Goal: Answer question/provide support

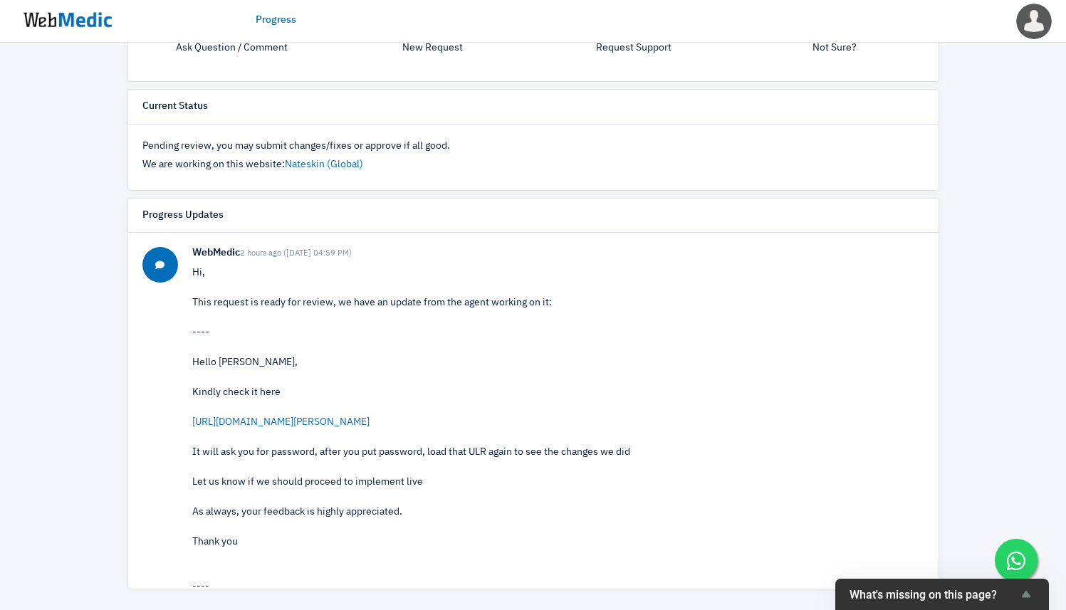
scroll to position [405, 0]
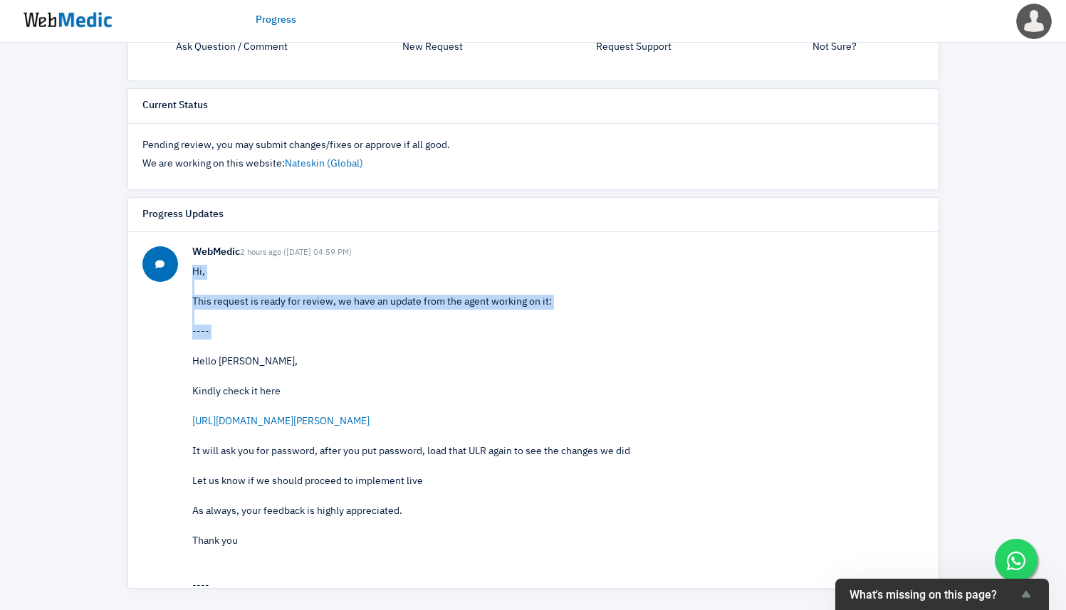
drag, startPoint x: 375, startPoint y: 270, endPoint x: 423, endPoint y: 343, distance: 87.3
click at [422, 343] on p "Hi, This request is ready for review, we have an update from the agent working …" at bounding box center [558, 474] width 732 height 419
click at [423, 343] on p "Hi, This request is ready for review, we have an update from the agent working …" at bounding box center [558, 474] width 732 height 419
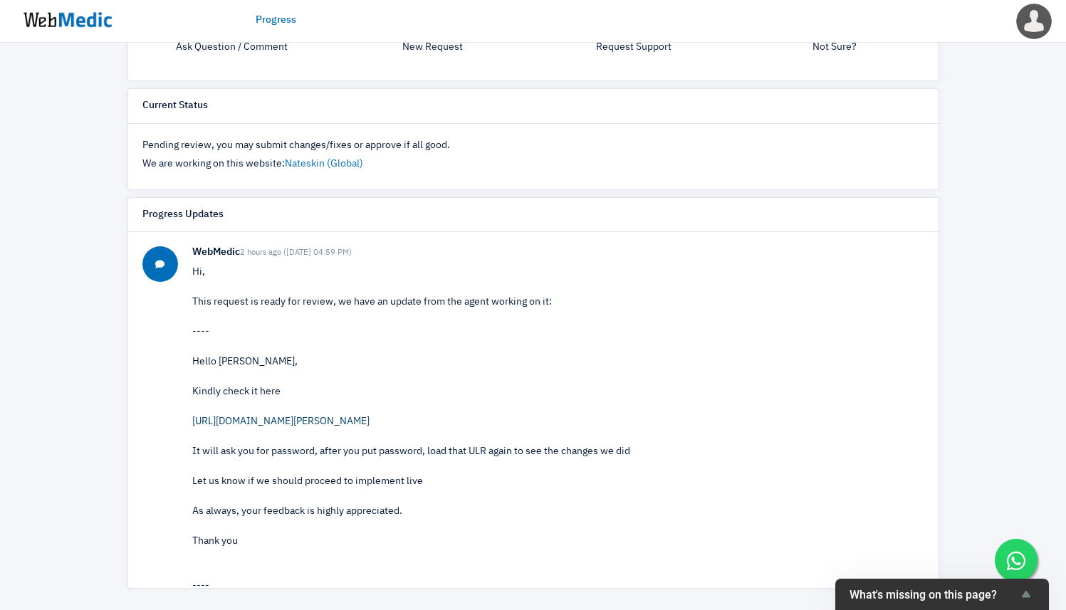
copy link "[URL][DOMAIN_NAME][PERSON_NAME]"
click at [1055, 112] on div "Progress View Request [SG & MY] Update estimate delivery notice on product page…" at bounding box center [533, 124] width 1066 height 973
click at [1020, 142] on div "Progress View Request [SG & MY] Update estimate delivery notice on product page…" at bounding box center [533, 124] width 1066 height 973
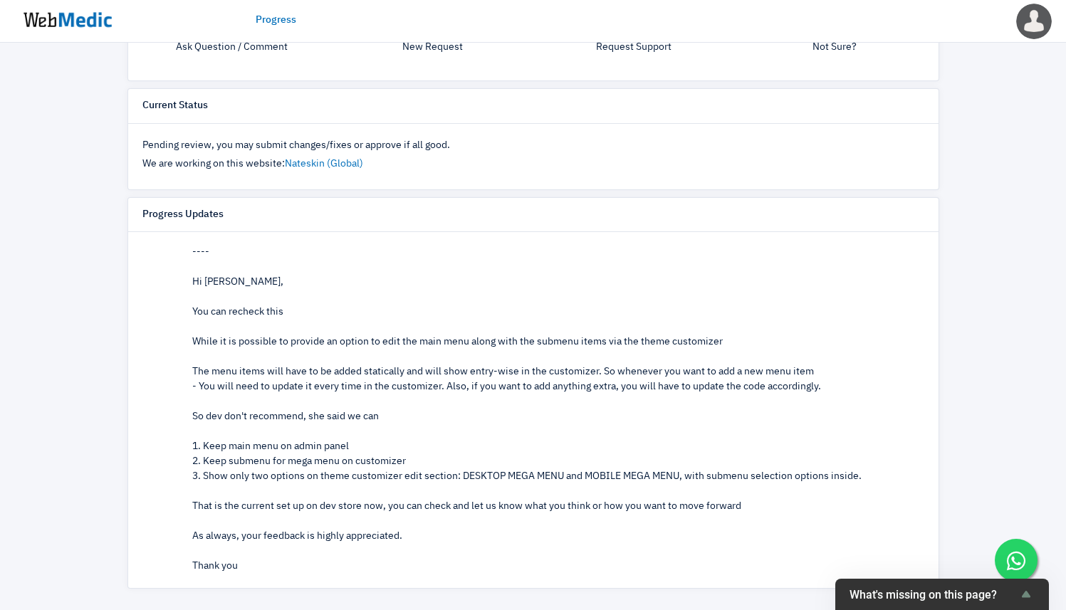
scroll to position [85, 0]
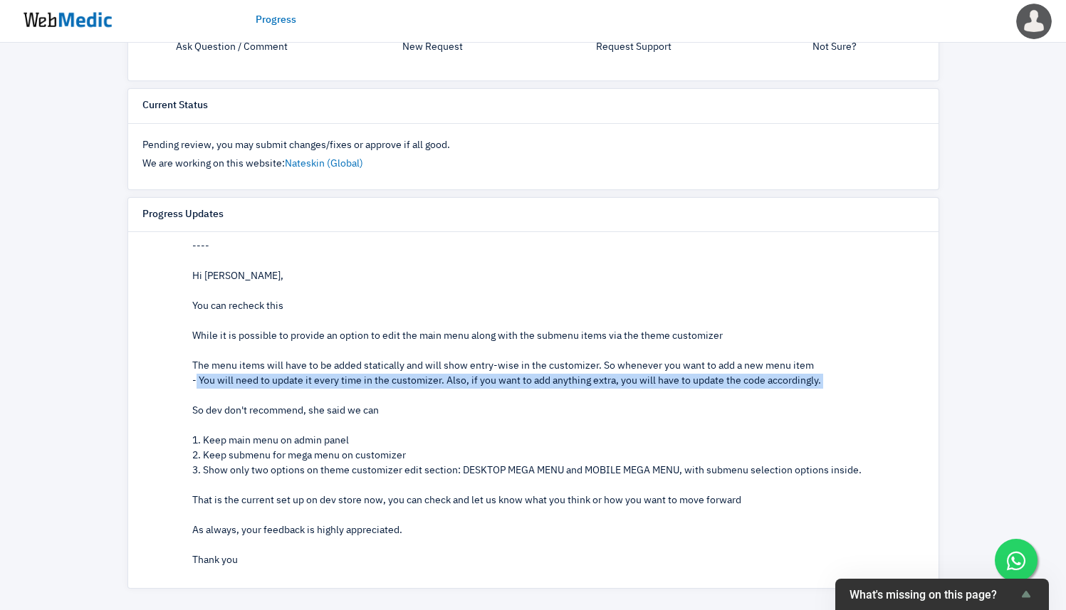
drag, startPoint x: 196, startPoint y: 375, endPoint x: 506, endPoint y: 392, distance: 310.2
click at [506, 392] on div "Hi Jared, You can recheck this While it is possible to provide an option to edi…" at bounding box center [558, 418] width 732 height 299
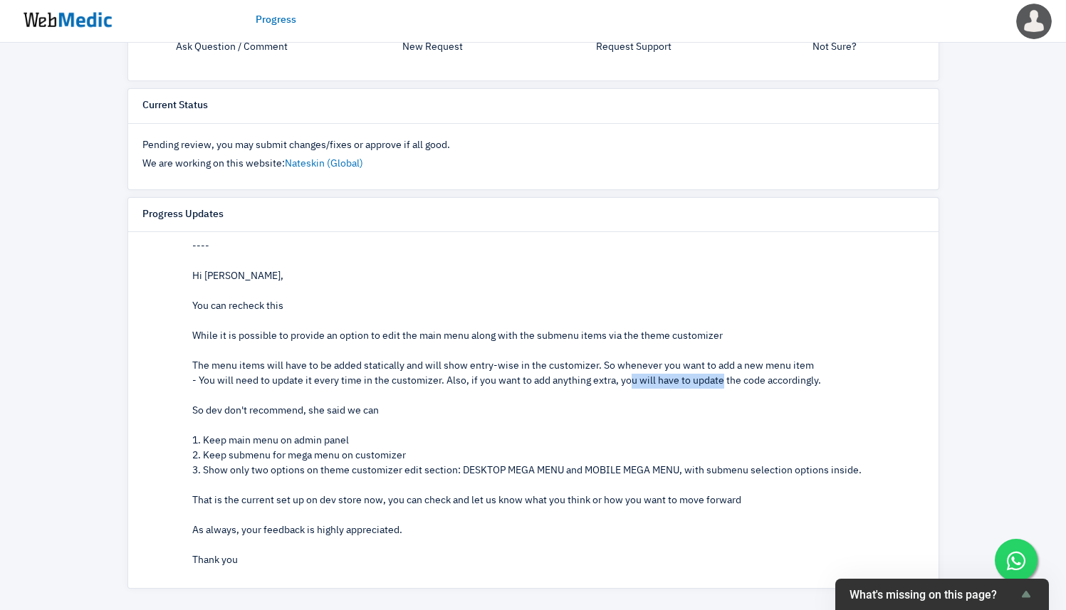
drag, startPoint x: 628, startPoint y: 379, endPoint x: 722, endPoint y: 378, distance: 94.0
click at [722, 378] on div "Hi Jared, You can recheck this While it is possible to provide an option to edi…" at bounding box center [558, 418] width 732 height 299
click at [724, 378] on div "Hi Jared, You can recheck this While it is possible to provide an option to edi…" at bounding box center [558, 418] width 732 height 299
drag, startPoint x: 200, startPoint y: 412, endPoint x: 444, endPoint y: 413, distance: 244.3
click at [444, 413] on div "Hi Jared, You can recheck this While it is possible to provide an option to edi…" at bounding box center [558, 418] width 732 height 299
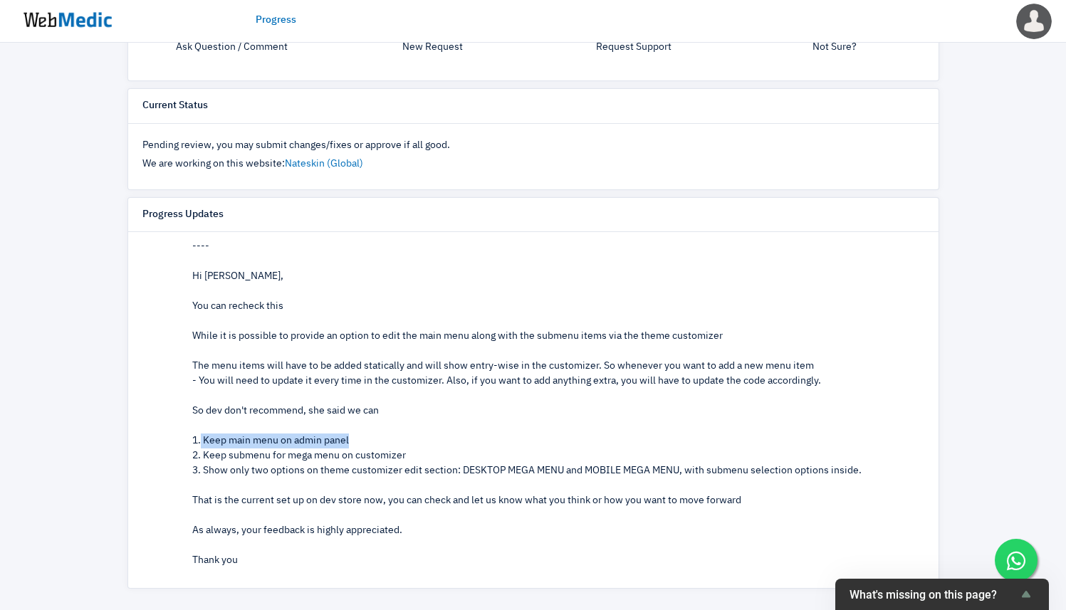
drag, startPoint x: 199, startPoint y: 444, endPoint x: 383, endPoint y: 446, distance: 183.7
click at [383, 445] on div "Hi Jared, You can recheck this While it is possible to provide an option to edi…" at bounding box center [558, 418] width 732 height 299
drag, startPoint x: 202, startPoint y: 456, endPoint x: 404, endPoint y: 459, distance: 202.3
click at [404, 459] on div "Hi Jared, You can recheck this While it is possible to provide an option to edi…" at bounding box center [558, 418] width 732 height 299
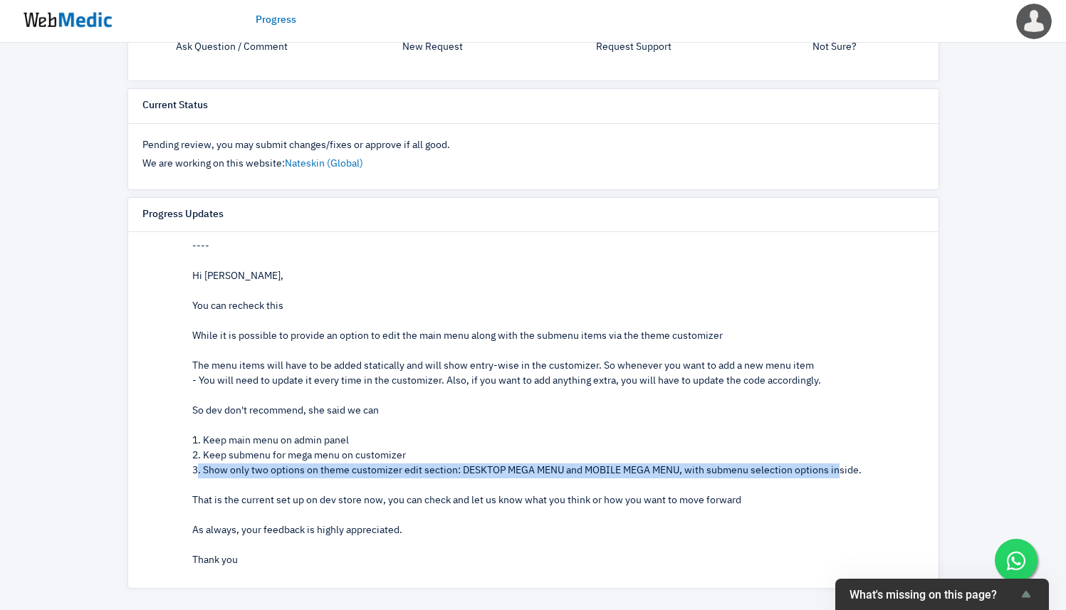
drag, startPoint x: 198, startPoint y: 474, endPoint x: 838, endPoint y: 472, distance: 640.2
click at [838, 472] on div "Hi Jared, You can recheck this While it is possible to provide an option to edi…" at bounding box center [558, 418] width 732 height 299
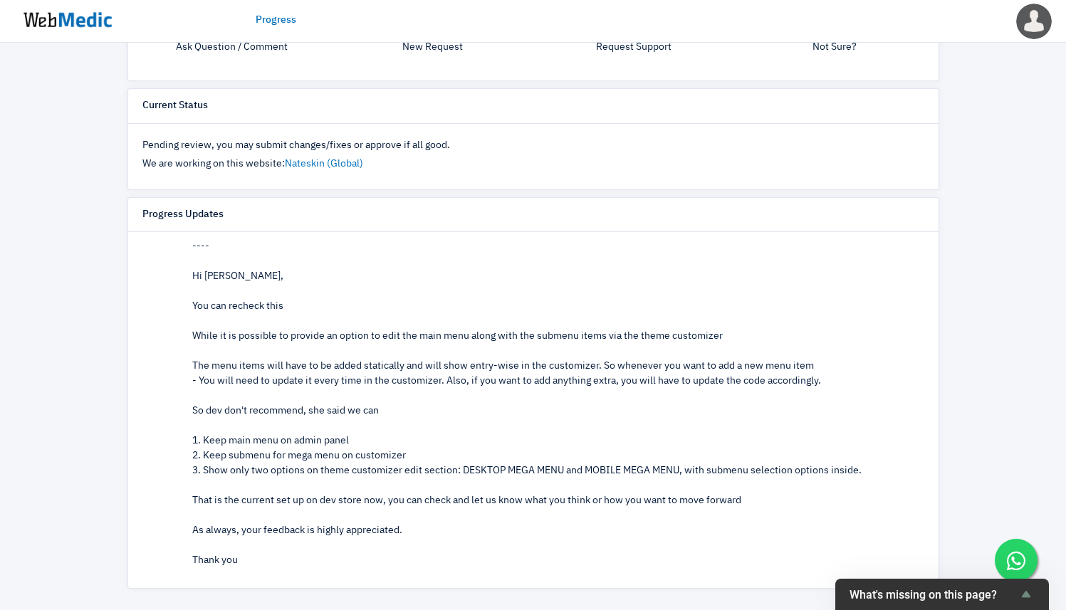
drag, startPoint x: 179, startPoint y: 512, endPoint x: 590, endPoint y: 508, distance: 410.9
click at [590, 508] on div "WebMedic 3 hours ago (13/8/2025 04:56 PM) Hi, This request is ready for review,…" at bounding box center [533, 432] width 782 height 542
drag, startPoint x: 288, startPoint y: 501, endPoint x: 609, endPoint y: 501, distance: 320.4
click at [609, 501] on div "WebMedic 3 hours ago (13/8/2025 04:56 PM) Hi, This request is ready for review,…" at bounding box center [533, 432] width 782 height 542
click at [609, 501] on div "Hi Jared, You can recheck this While it is possible to provide an option to edi…" at bounding box center [558, 418] width 732 height 299
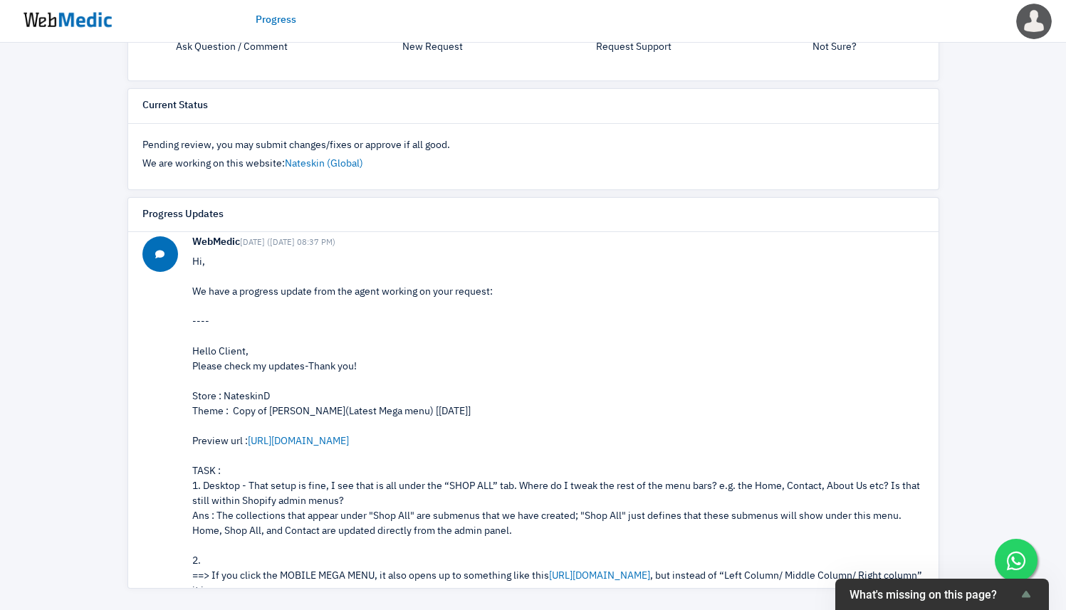
scroll to position [1004, 0]
